Goal: Task Accomplishment & Management: Manage account settings

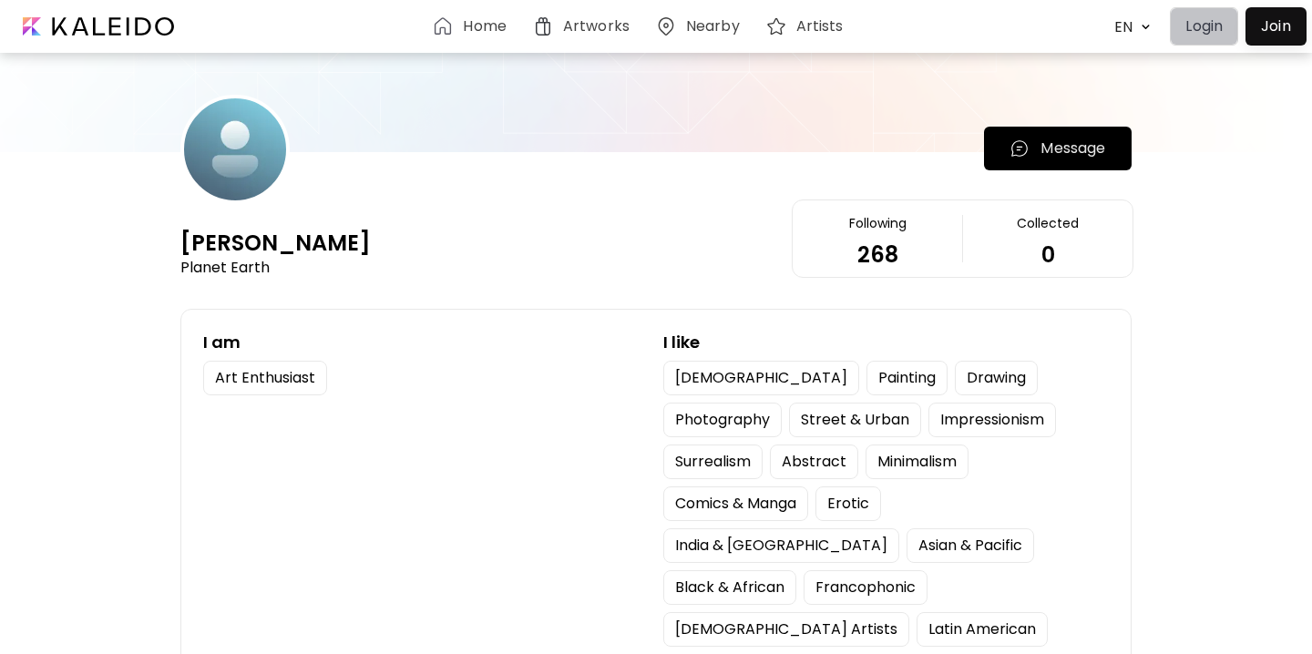
click at [1198, 36] on p "Login" at bounding box center [1203, 26] width 37 height 22
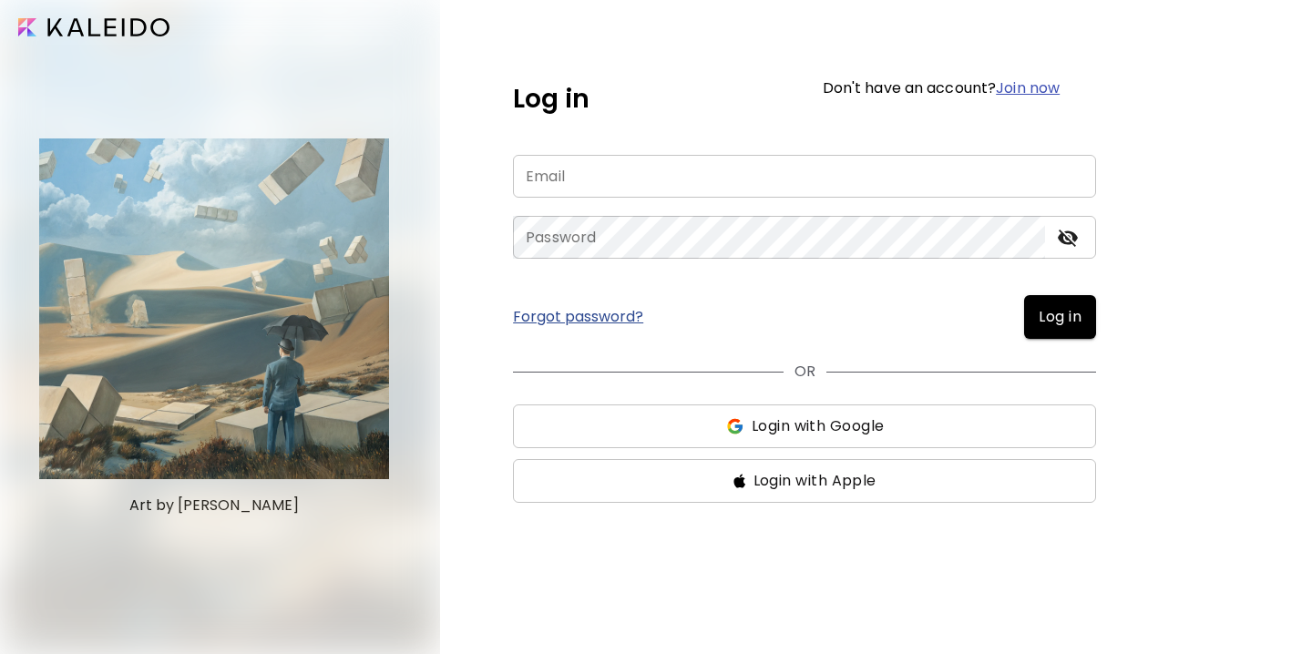
click at [628, 174] on input "email" at bounding box center [804, 176] width 583 height 43
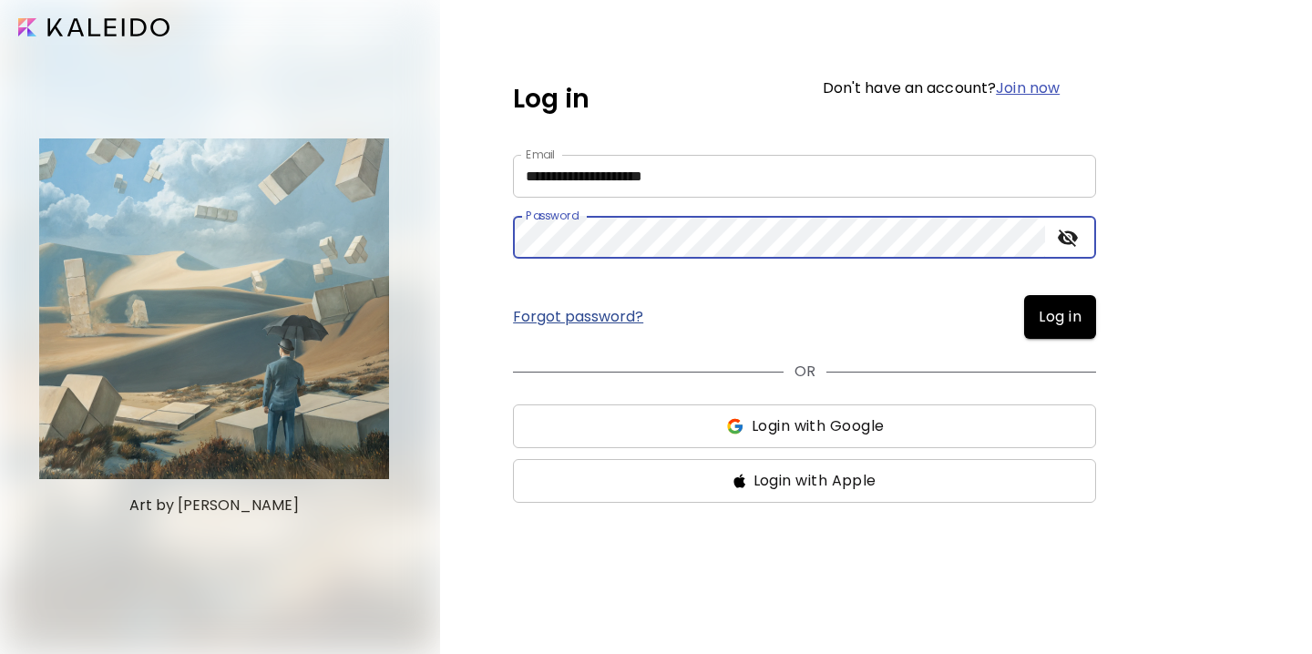
click at [1052, 328] on button "Log in" at bounding box center [1060, 317] width 72 height 44
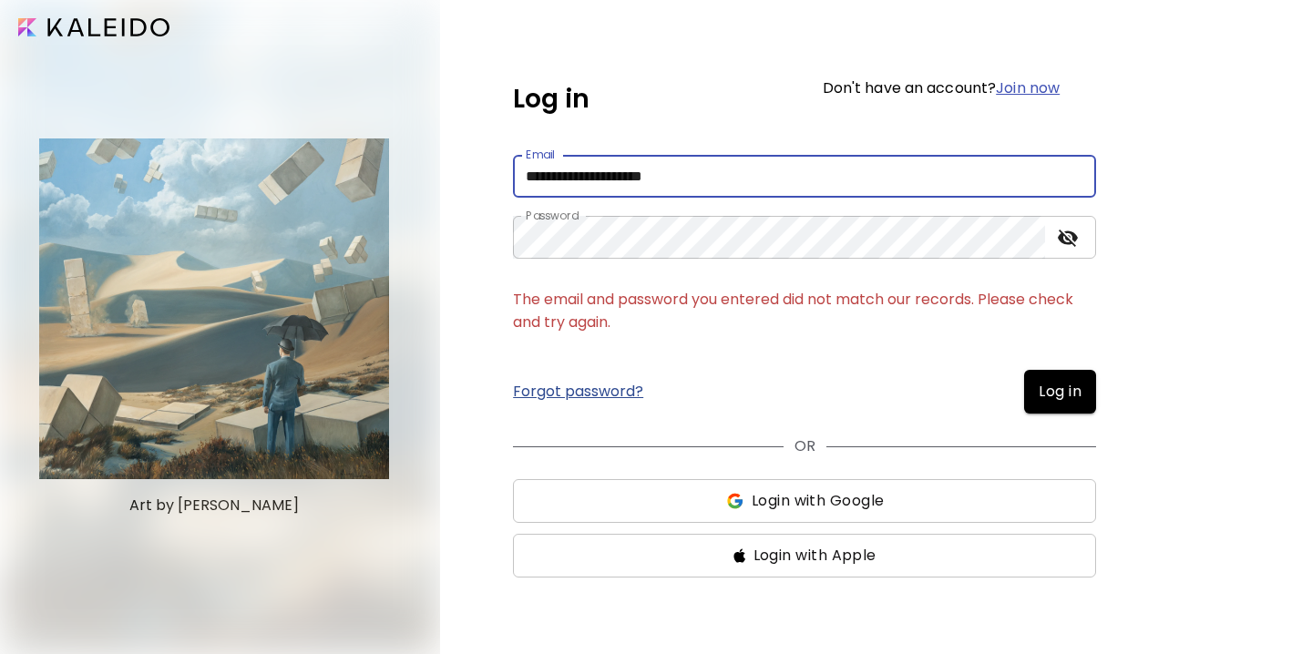
drag, startPoint x: 751, startPoint y: 174, endPoint x: 481, endPoint y: 183, distance: 269.8
click at [481, 182] on div "**********" at bounding box center [876, 327] width 872 height 654
type input "**********"
click at [1055, 399] on span "Log in" at bounding box center [1060, 392] width 43 height 22
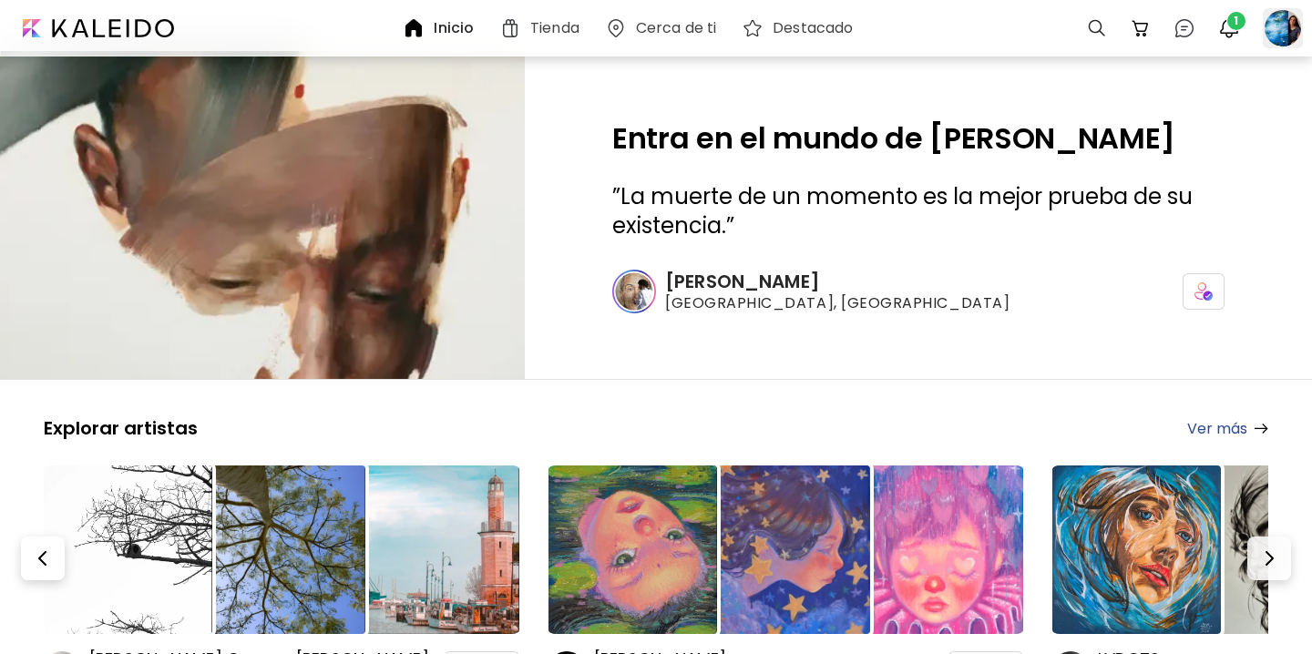
click at [1274, 37] on div at bounding box center [1283, 28] width 40 height 40
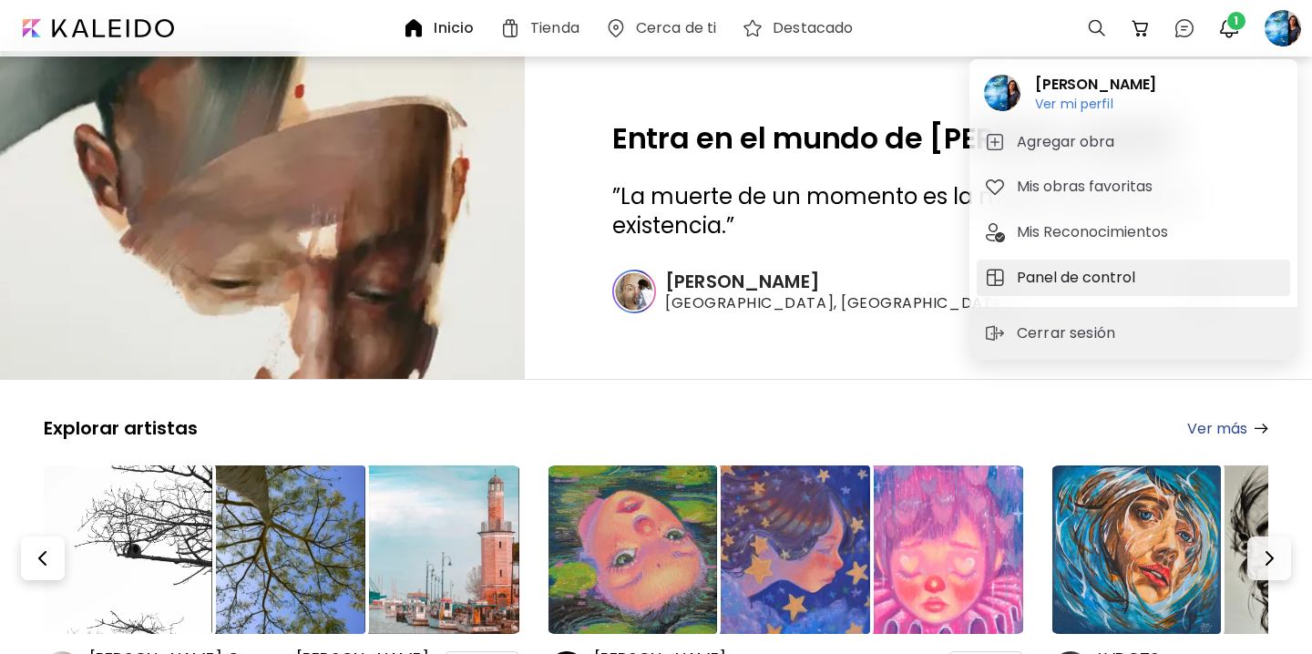
click at [1053, 287] on h5 "Panel de control" at bounding box center [1079, 278] width 124 height 22
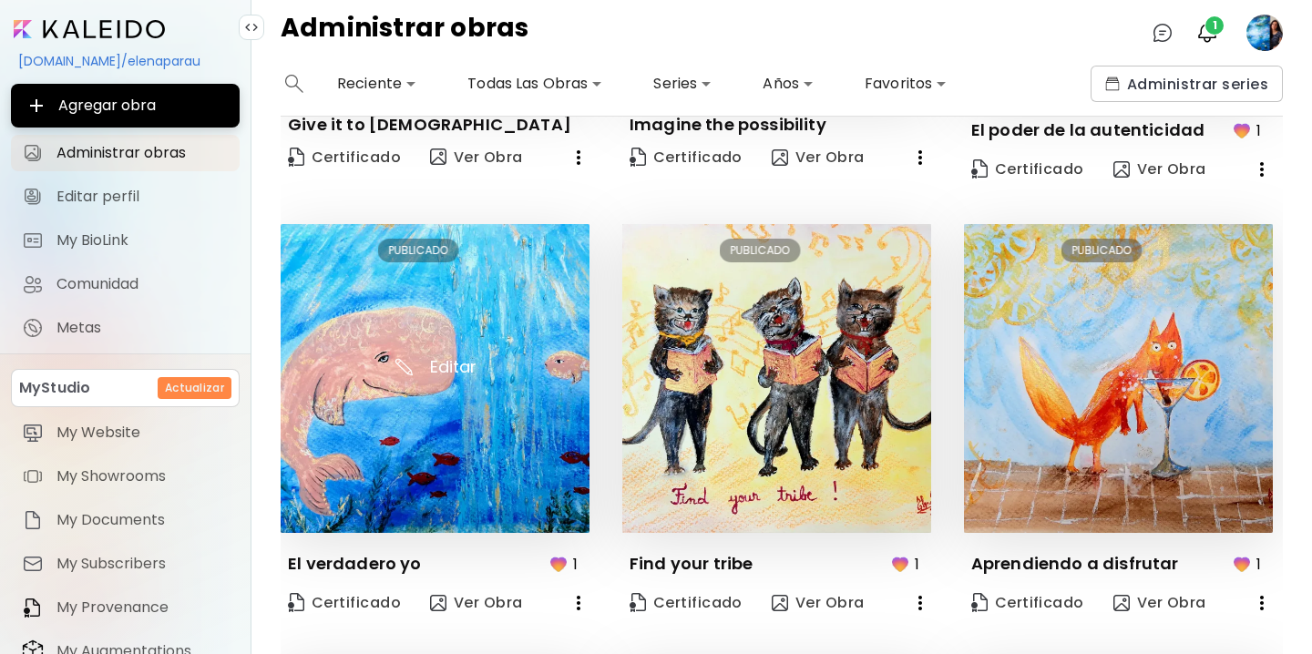
scroll to position [374, 0]
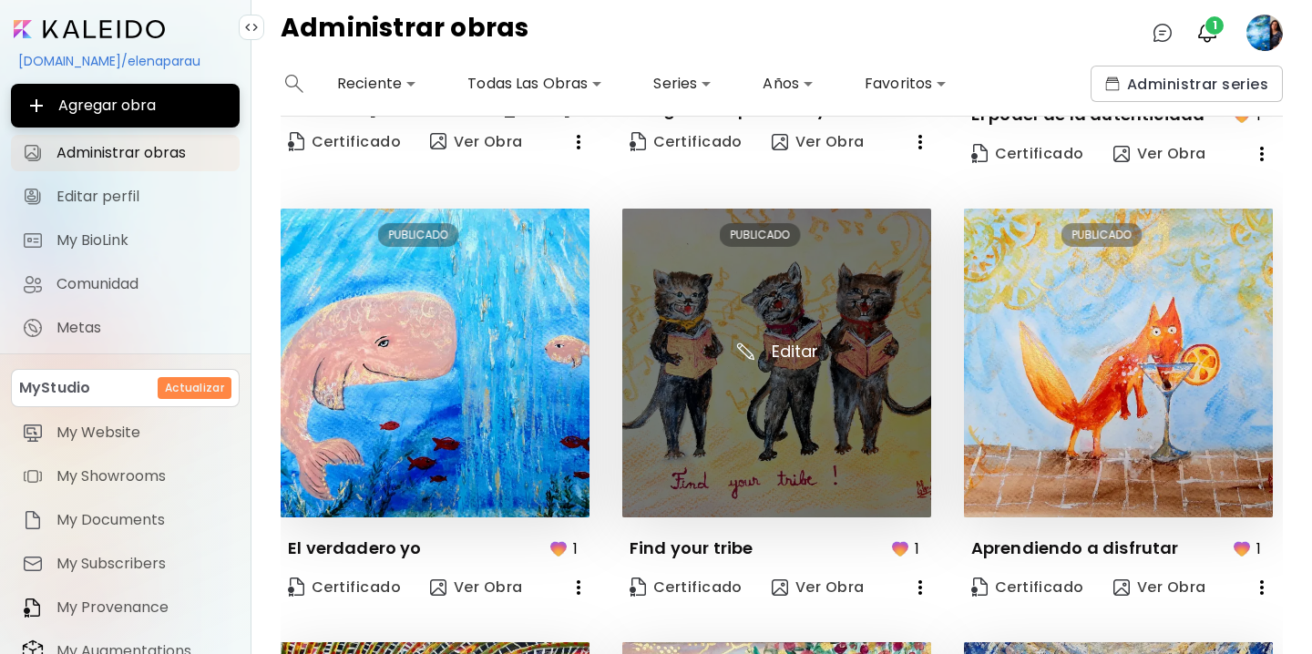
click at [719, 357] on img at bounding box center [776, 363] width 309 height 309
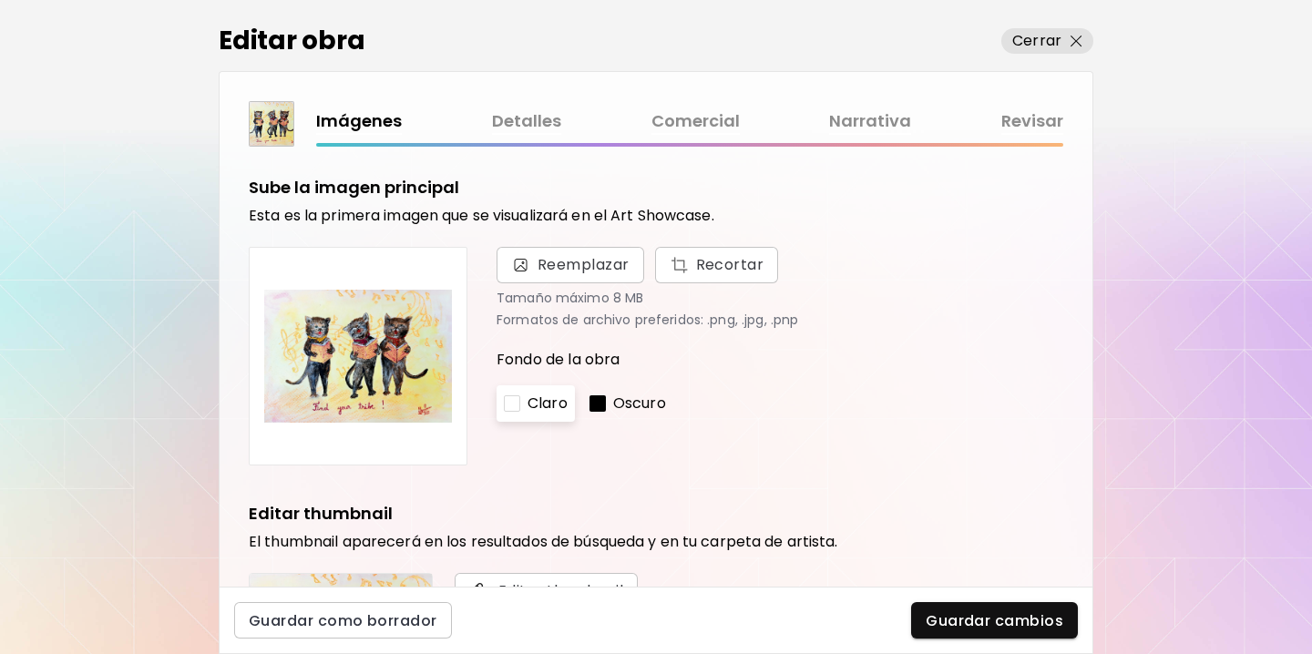
click at [711, 117] on link "Comercial" at bounding box center [695, 121] width 88 height 26
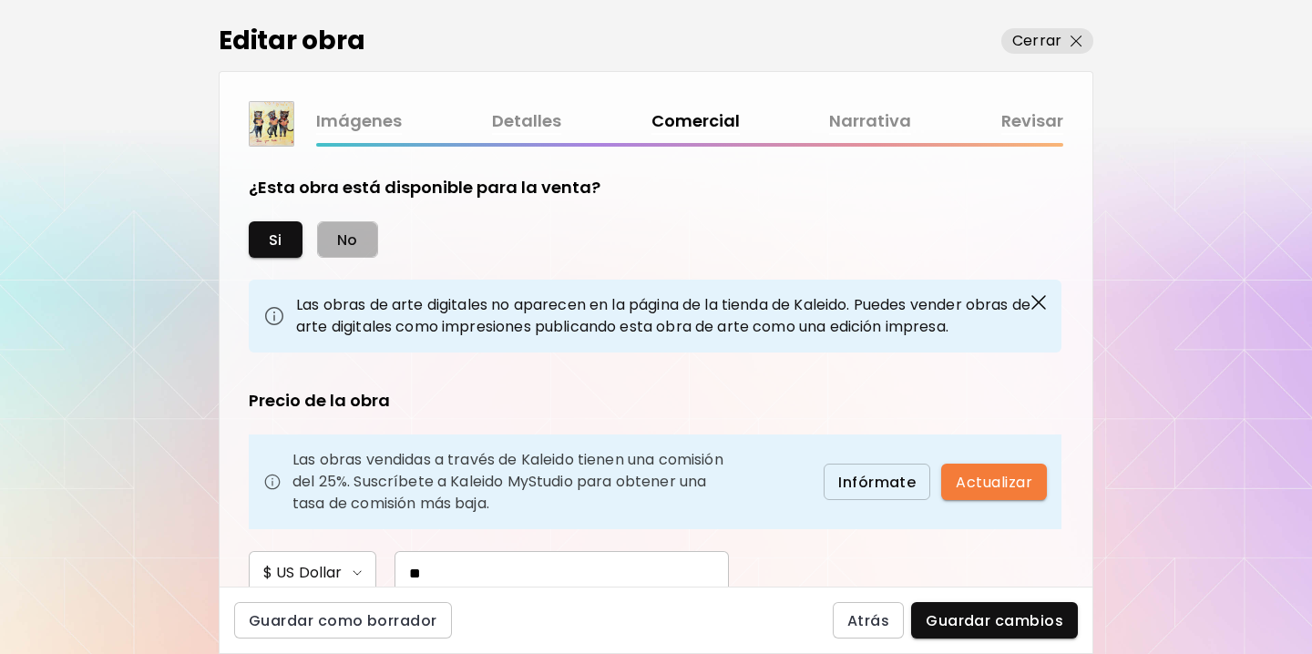
click at [343, 236] on span "No" at bounding box center [347, 239] width 21 height 19
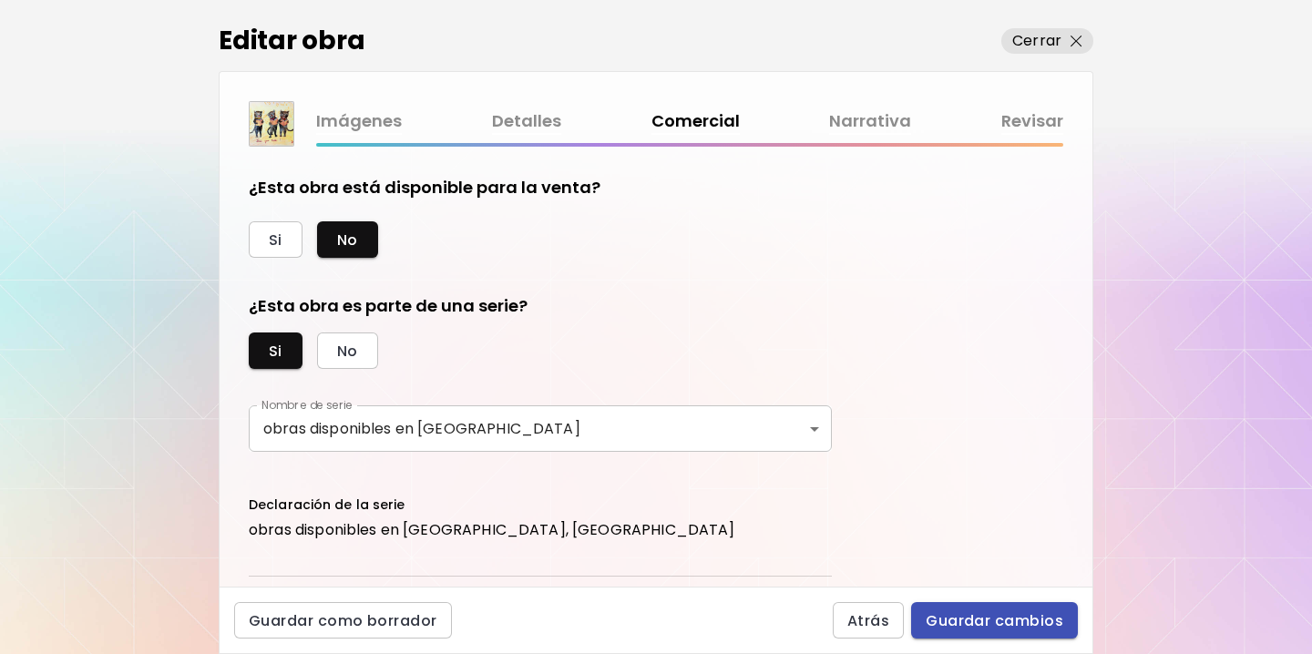
click at [966, 619] on span "Guardar cambios" at bounding box center [995, 620] width 138 height 19
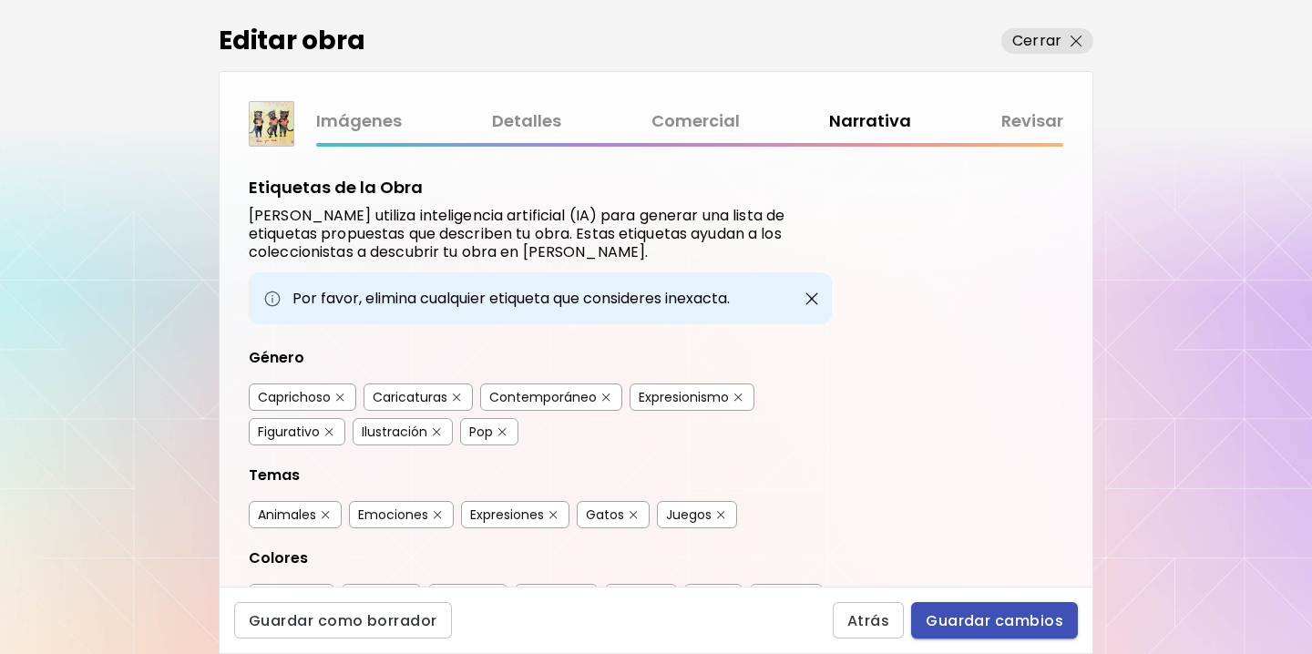
click at [965, 619] on span "Guardar cambios" at bounding box center [995, 620] width 138 height 19
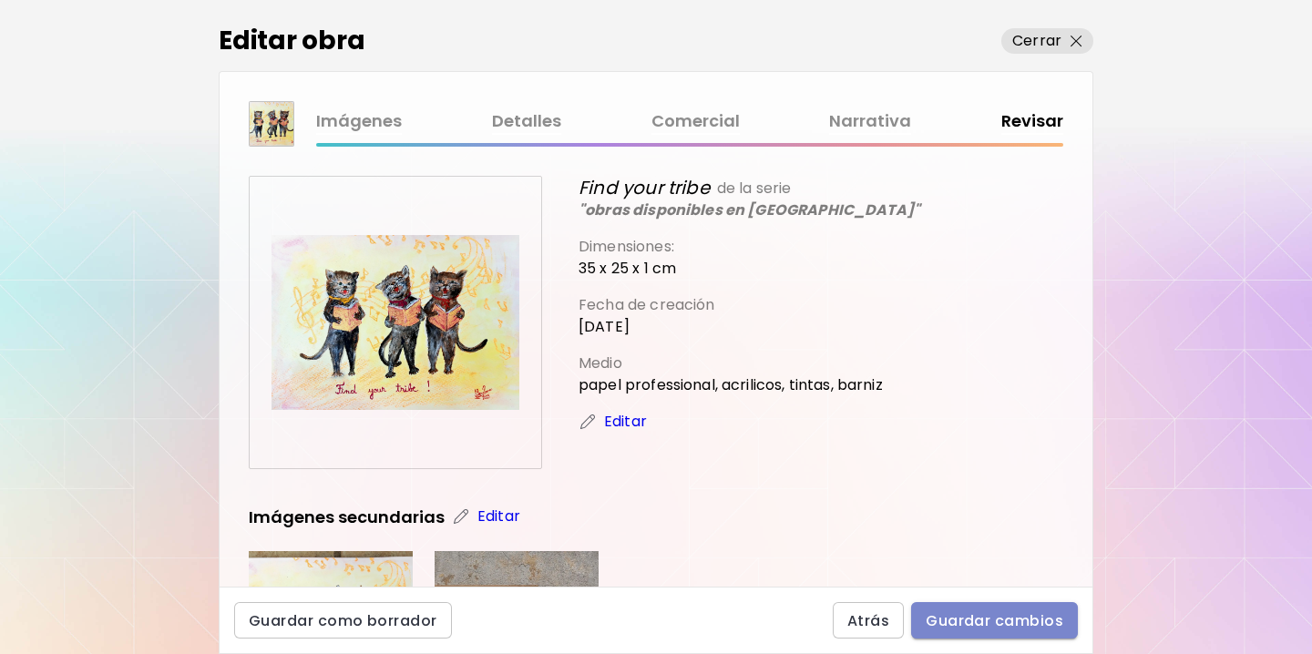
click at [967, 614] on span "Guardar cambios" at bounding box center [995, 620] width 138 height 19
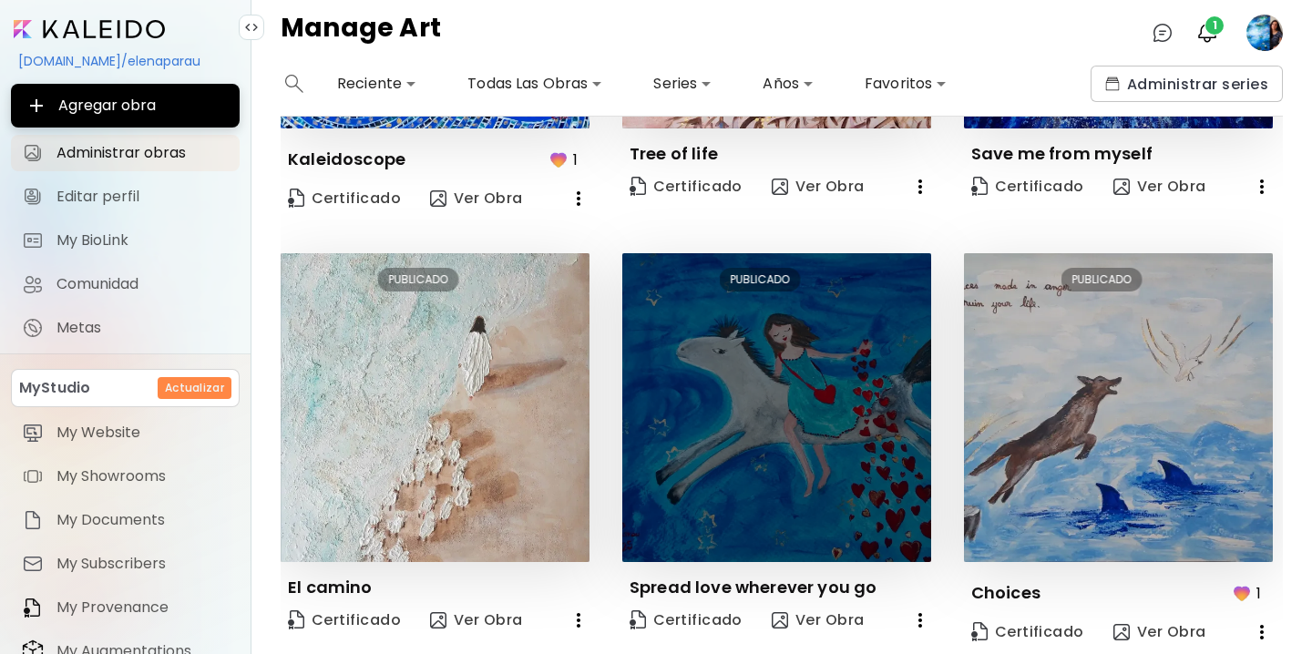
scroll to position [1201, 0]
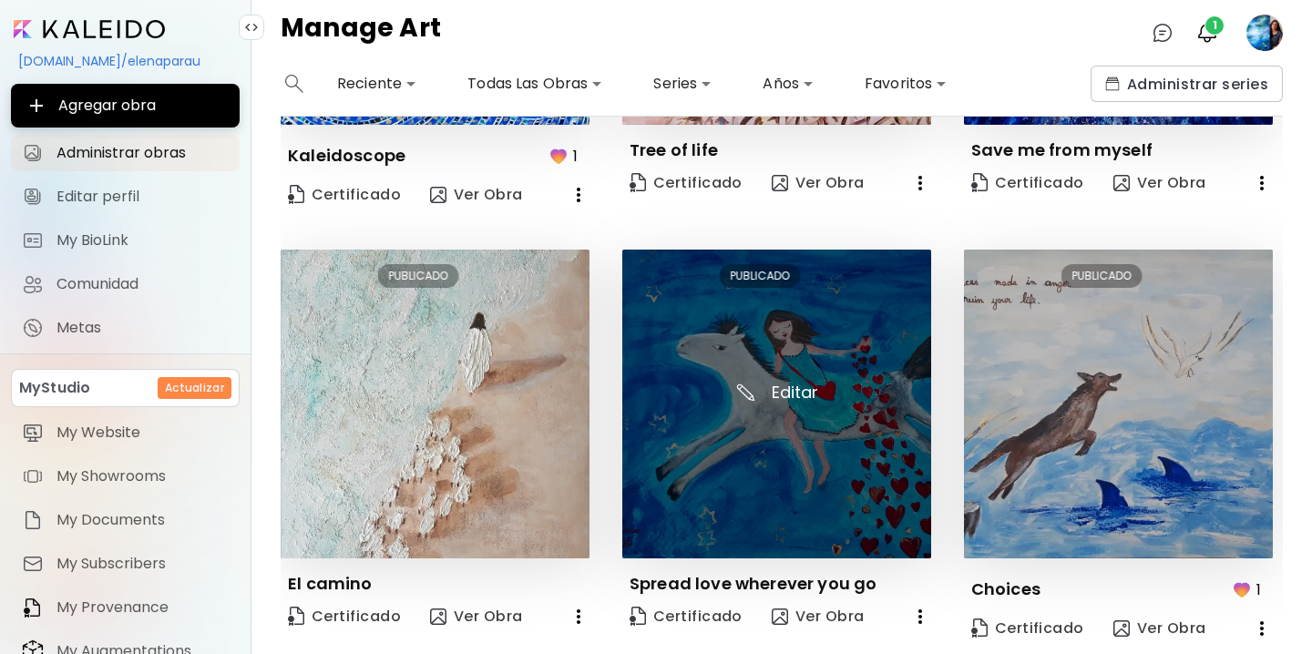
click at [786, 383] on img at bounding box center [776, 404] width 309 height 309
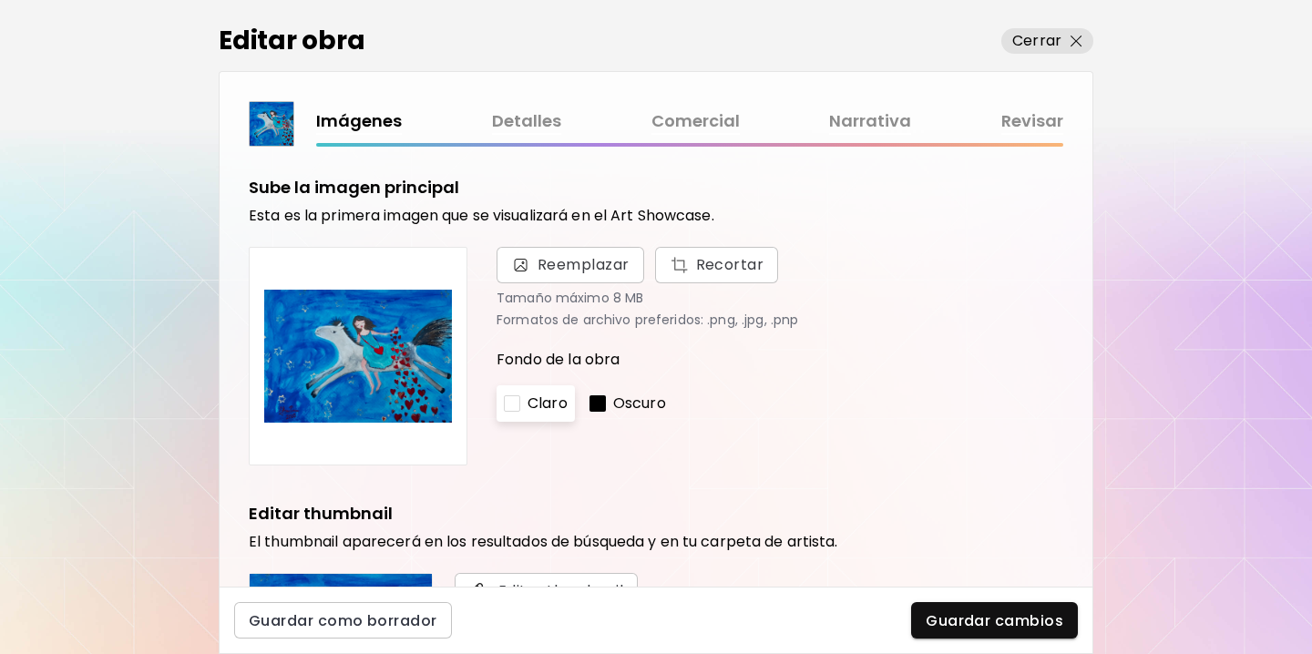
click at [708, 127] on link "Comercial" at bounding box center [695, 121] width 88 height 26
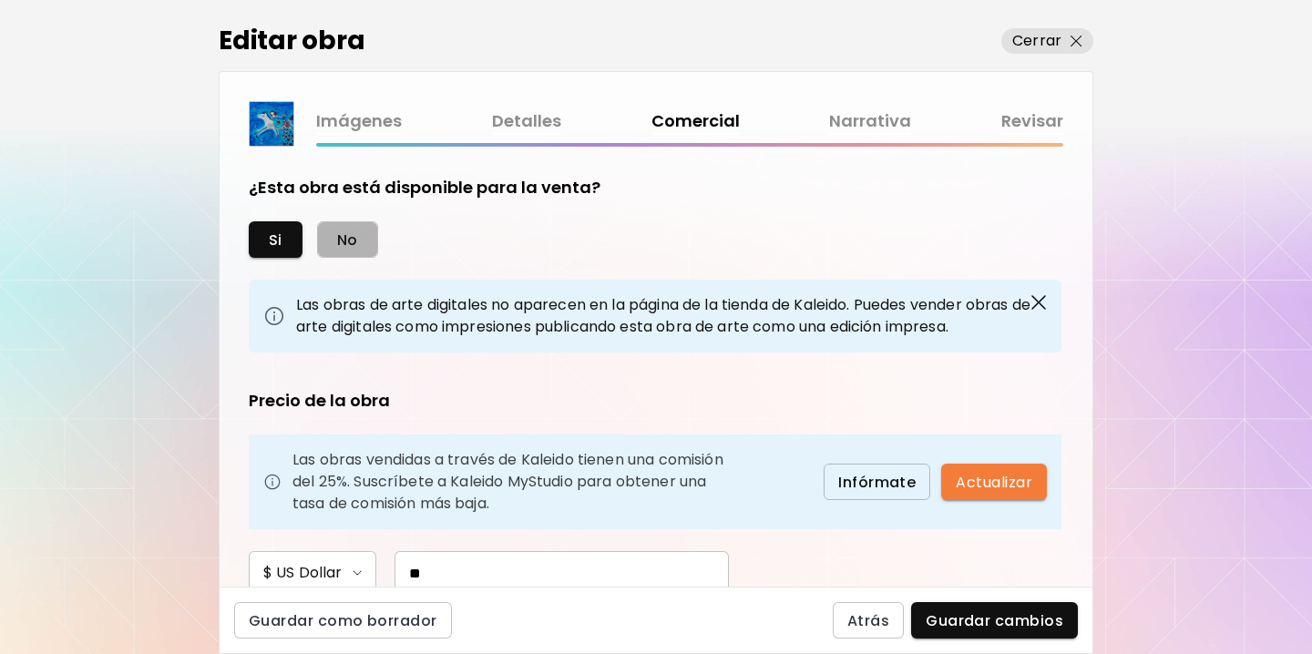
click at [349, 230] on span "No" at bounding box center [347, 239] width 21 height 19
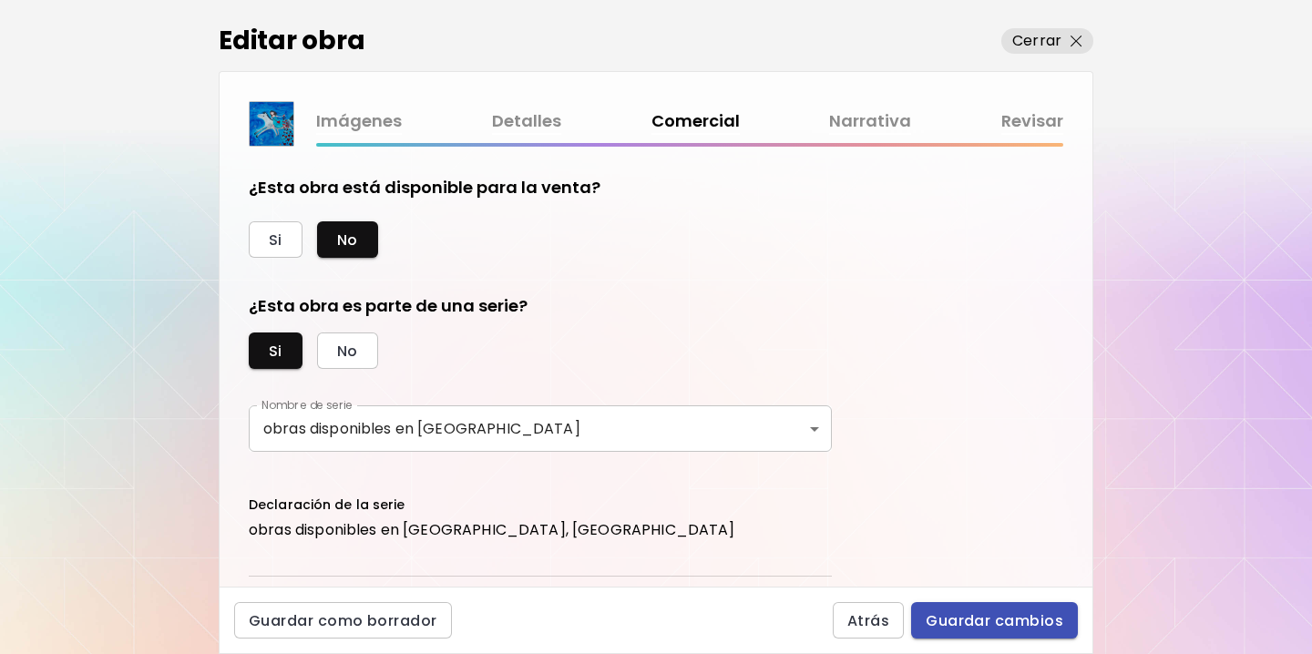
click at [1010, 615] on span "Guardar cambios" at bounding box center [995, 620] width 138 height 19
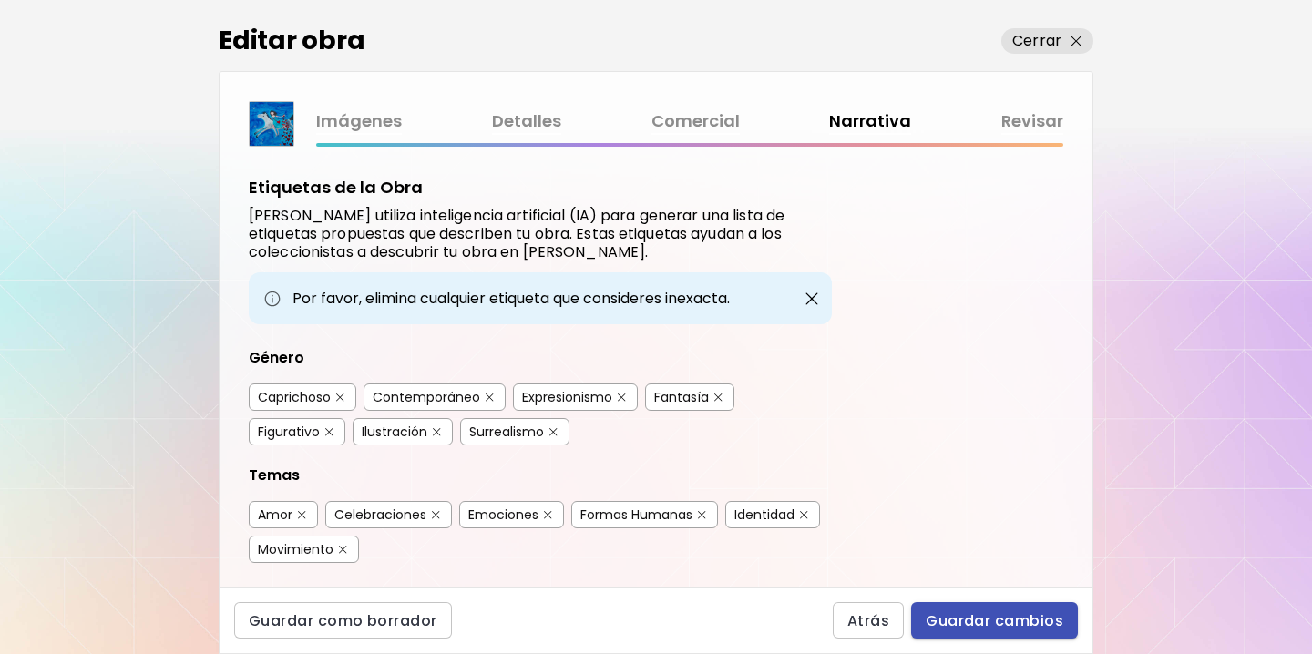
click at [1008, 613] on span "Guardar cambios" at bounding box center [995, 620] width 138 height 19
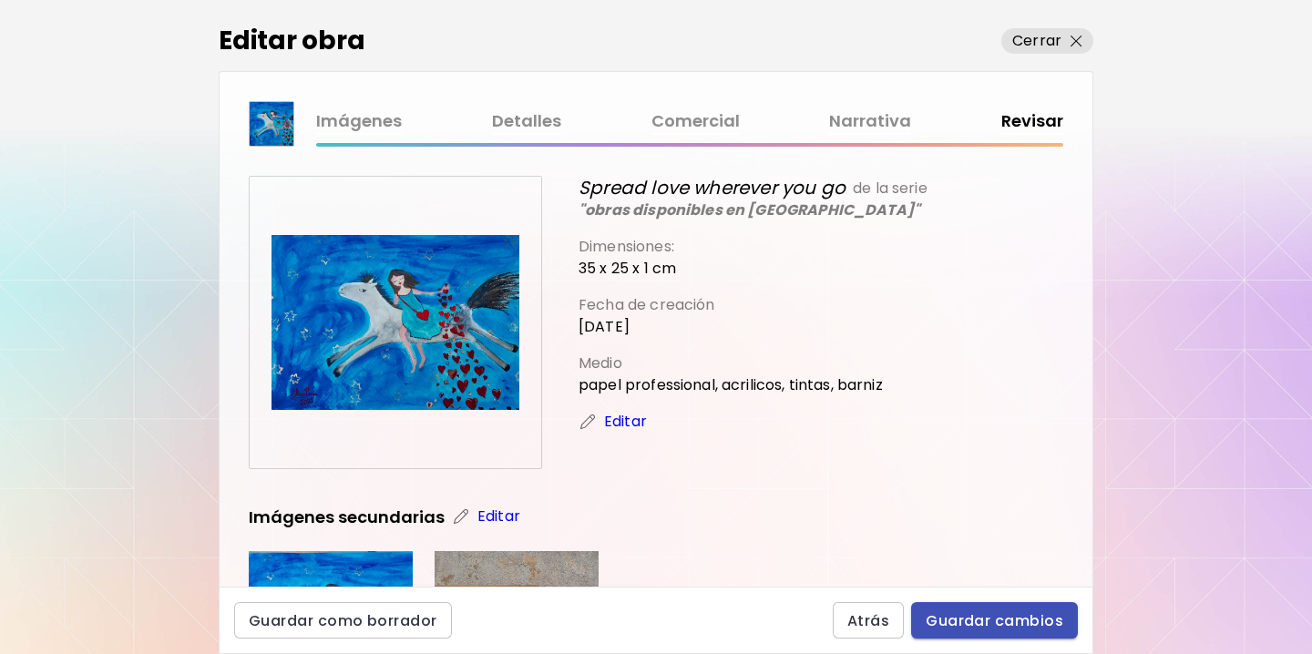
click at [1008, 615] on span "Guardar cambios" at bounding box center [995, 620] width 138 height 19
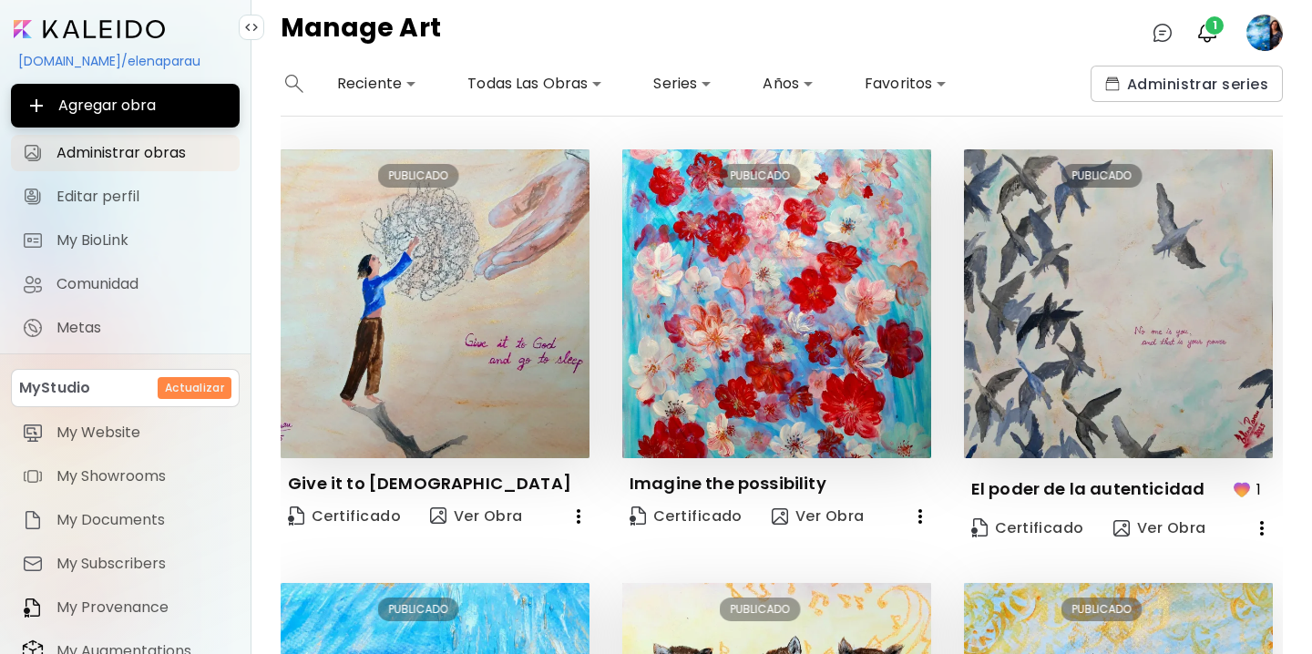
click at [97, 57] on div "kaleido.art/elenaparau" at bounding box center [125, 61] width 229 height 31
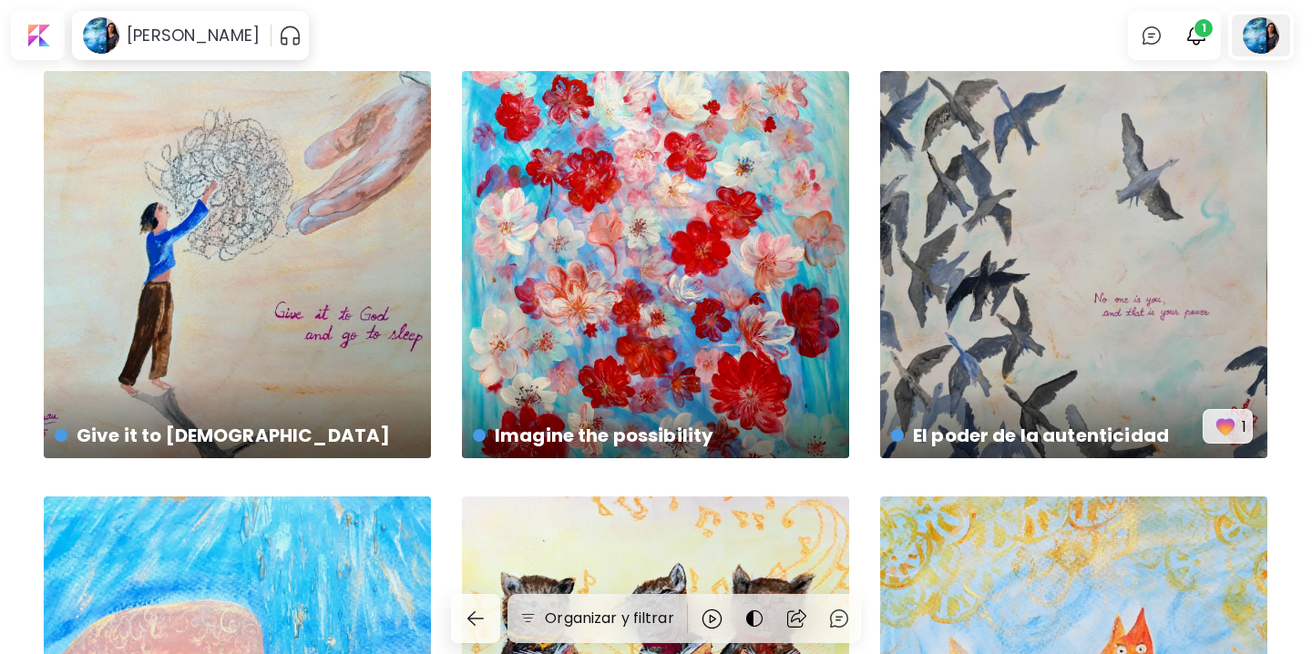
click at [1265, 40] on div at bounding box center [1261, 36] width 58 height 42
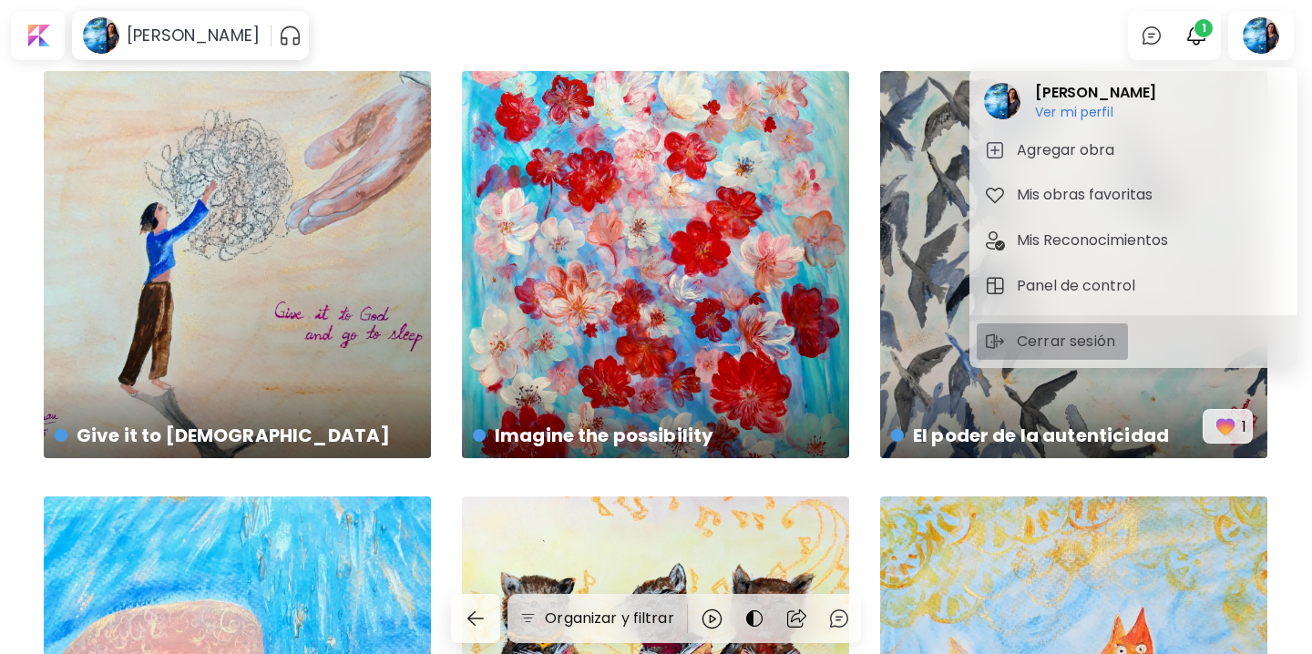
click at [1058, 328] on button "Cerrar sesión" at bounding box center [1052, 341] width 151 height 36
